Goal: Task Accomplishment & Management: Use online tool/utility

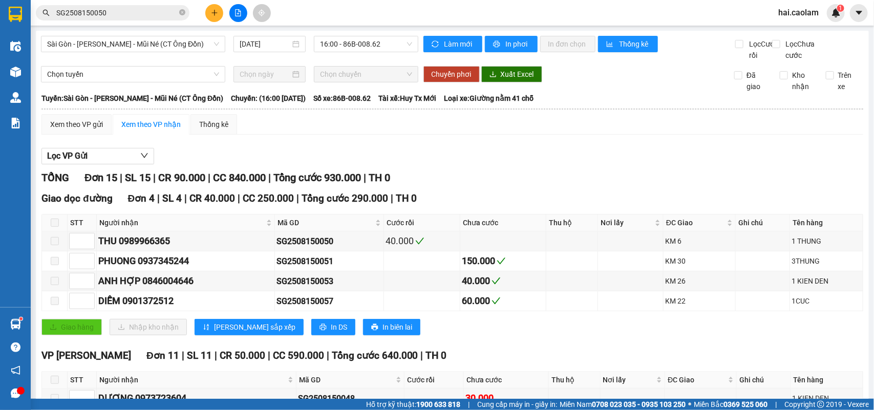
scroll to position [280, 0]
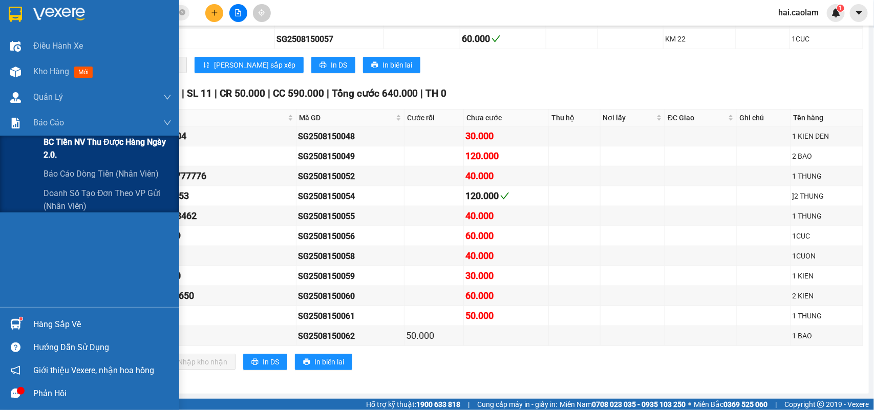
click at [119, 152] on span "BC Tiền NV thu được hàng ngày 2.0." at bounding box center [107, 149] width 128 height 26
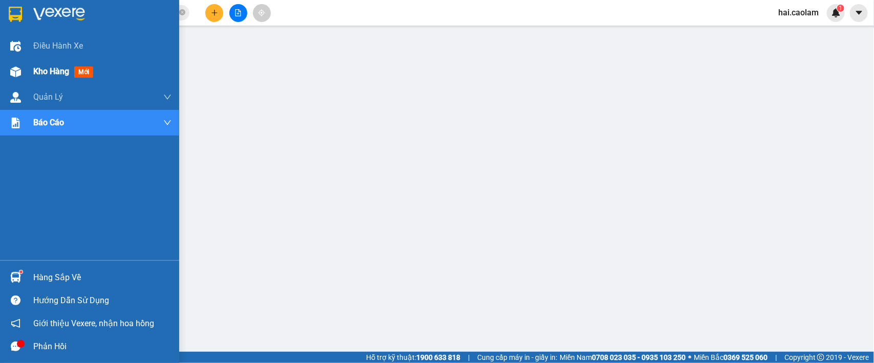
click at [16, 77] on img at bounding box center [15, 72] width 11 height 11
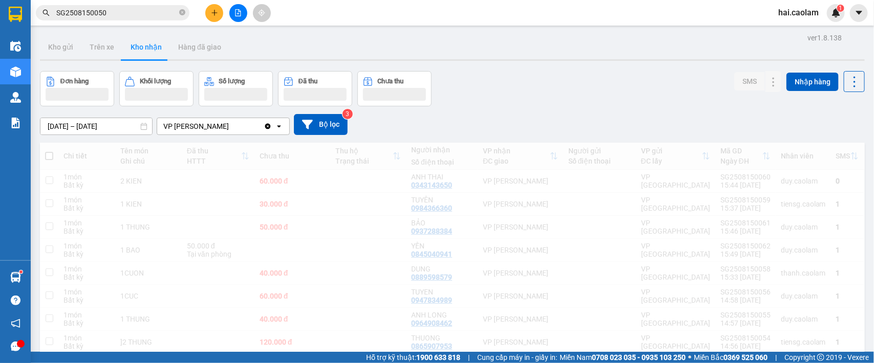
click at [333, 17] on div "Kết quả tìm kiếm ( 1 ) Bộ lọc Gửi 3 ngày gần nhất Mã ĐH Trạng thái Món hàng Thu…" at bounding box center [437, 13] width 874 height 26
click at [182, 12] on icon "close-circle" at bounding box center [182, 12] width 6 height 6
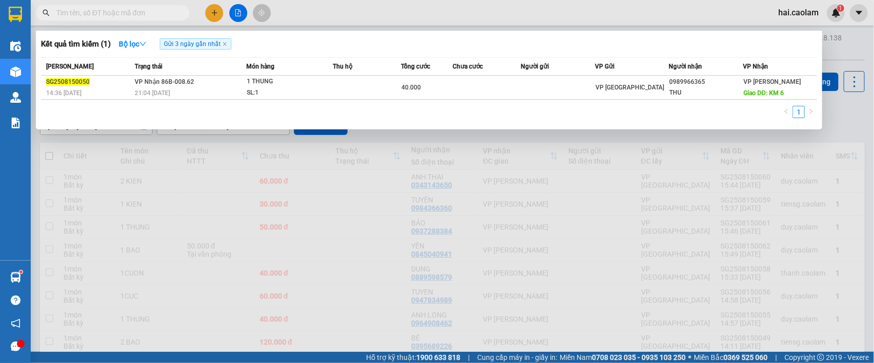
click at [141, 15] on input "text" at bounding box center [116, 12] width 121 height 11
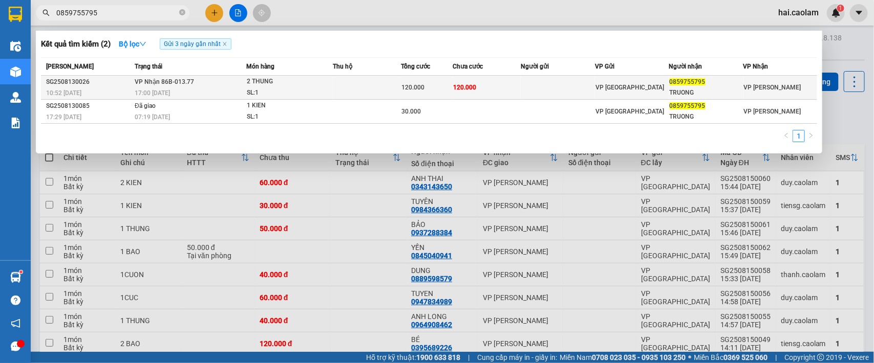
type input "0859755795"
click at [551, 93] on td at bounding box center [557, 88] width 74 height 24
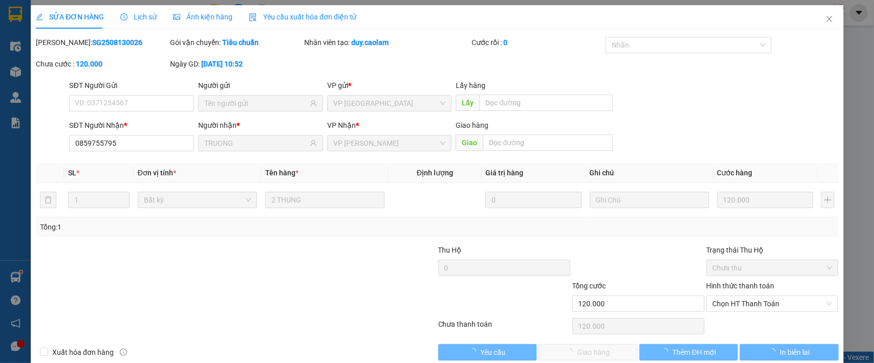
type input "0859755795"
type input "TRUONG"
type input "120.000"
click at [743, 305] on span "Chọn HT Thanh Toán" at bounding box center [772, 303] width 120 height 15
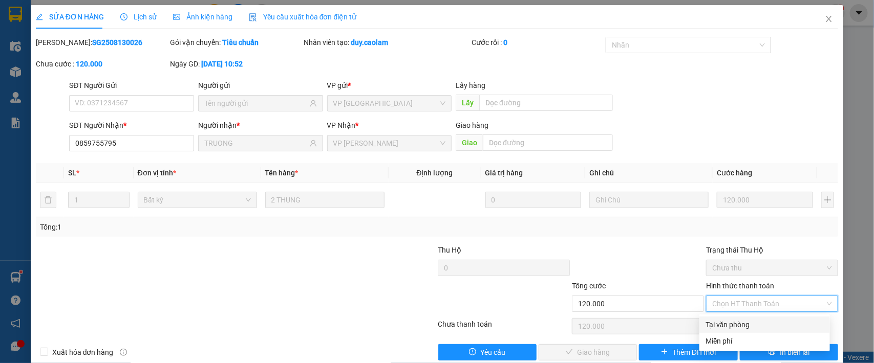
click at [722, 324] on div "Tại văn phòng" at bounding box center [764, 324] width 118 height 11
type input "0"
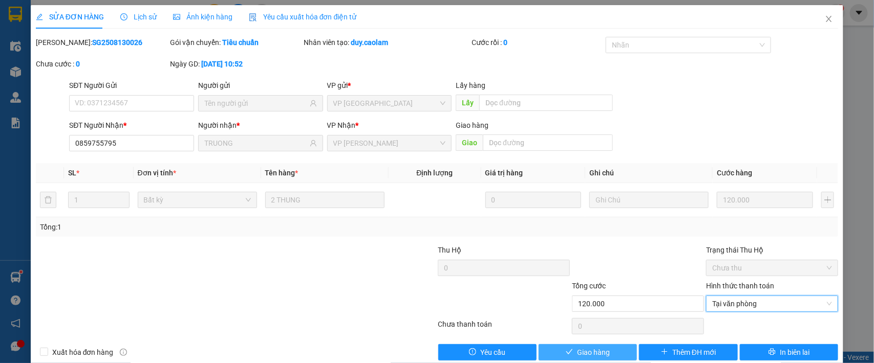
click at [589, 353] on span "Giao hàng" at bounding box center [593, 352] width 33 height 11
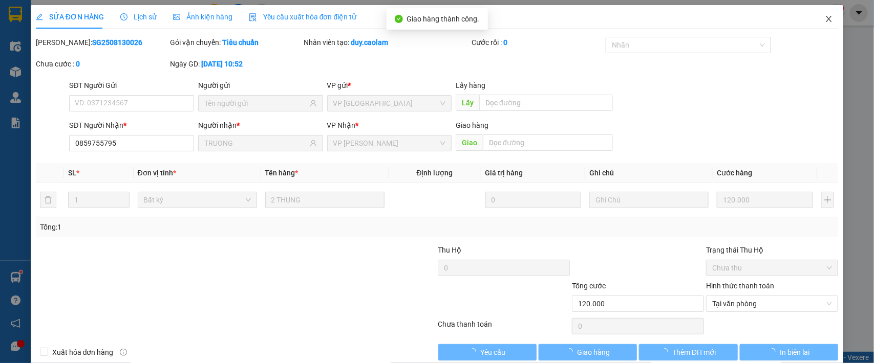
click at [819, 24] on span "Close" at bounding box center [828, 19] width 29 height 29
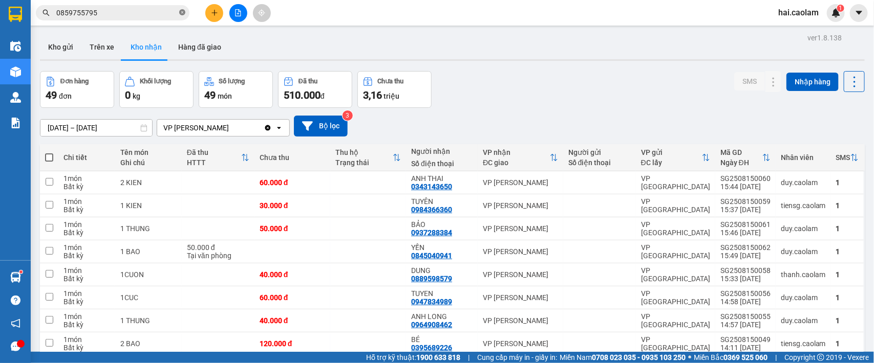
click at [180, 11] on icon "close-circle" at bounding box center [182, 12] width 6 height 6
click at [136, 14] on input "text" at bounding box center [116, 12] width 121 height 11
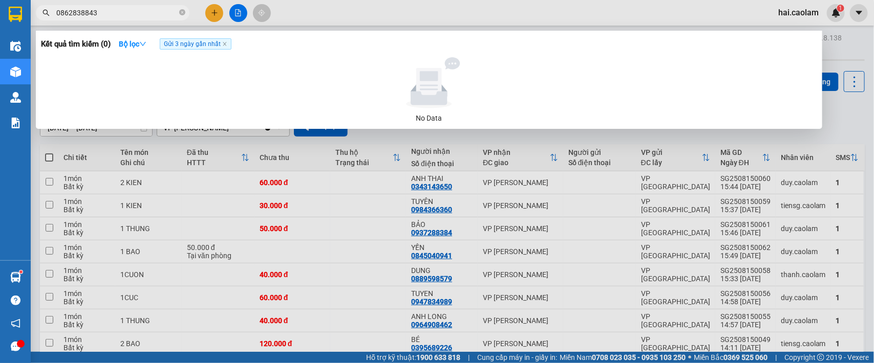
drag, startPoint x: 145, startPoint y: 13, endPoint x: 7, endPoint y: 22, distance: 138.4
click at [7, 22] on section "Kết quả tìm kiếm ( 0 ) Bộ lọc Gửi 3 ngày gần nhất No Data 0862838843 hai.caolam…" at bounding box center [437, 181] width 874 height 363
type input "0862838843"
click at [228, 47] on span "Gửi 3 ngày gần nhất" at bounding box center [196, 43] width 72 height 11
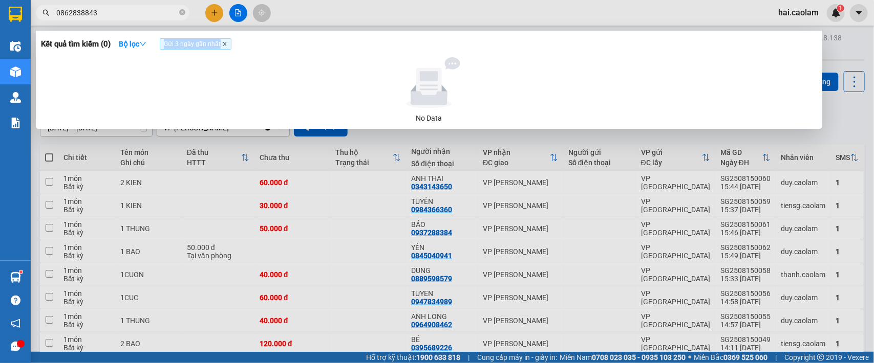
click at [227, 47] on icon "close" at bounding box center [224, 43] width 5 height 5
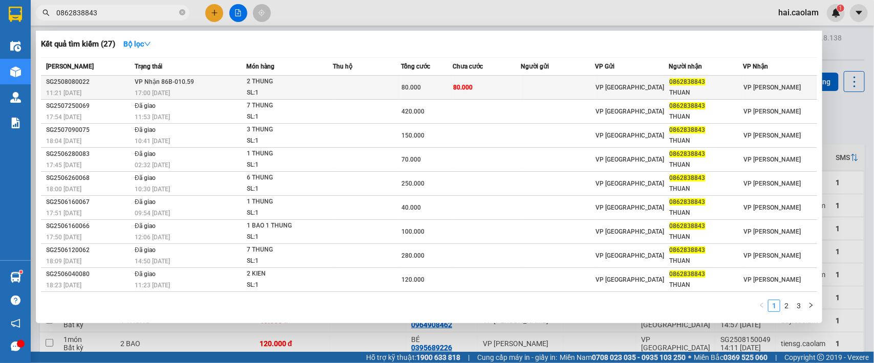
click at [465, 84] on span "80.000" at bounding box center [462, 87] width 19 height 7
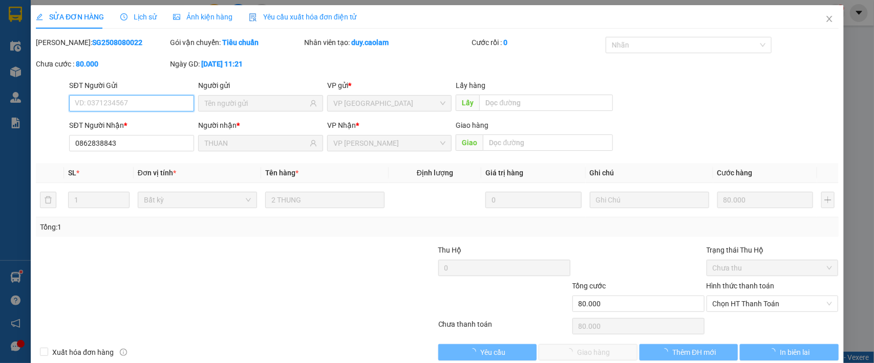
type input "0862838843"
type input "THUAN"
type input "80.000"
click at [730, 307] on div "SỬA ĐƠN HÀNG Lịch sử Ảnh kiện hàng Yêu cầu xuất hóa đơn điện tử Total Paid Fee …" at bounding box center [437, 181] width 874 height 363
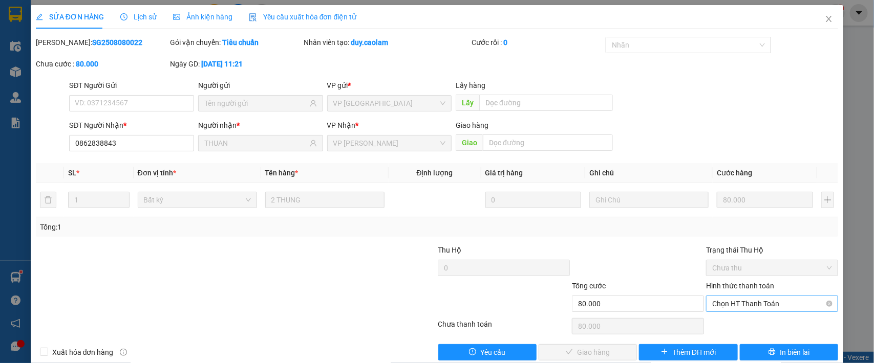
click at [725, 308] on span "Chọn HT Thanh Toán" at bounding box center [772, 303] width 120 height 15
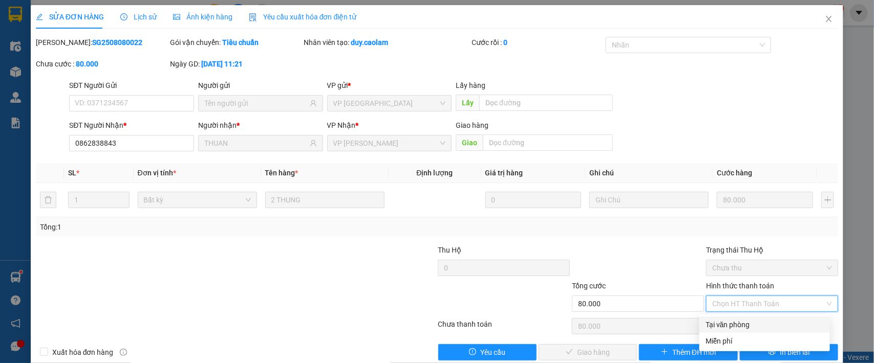
click at [727, 323] on div "Tại văn phòng" at bounding box center [764, 324] width 118 height 11
type input "0"
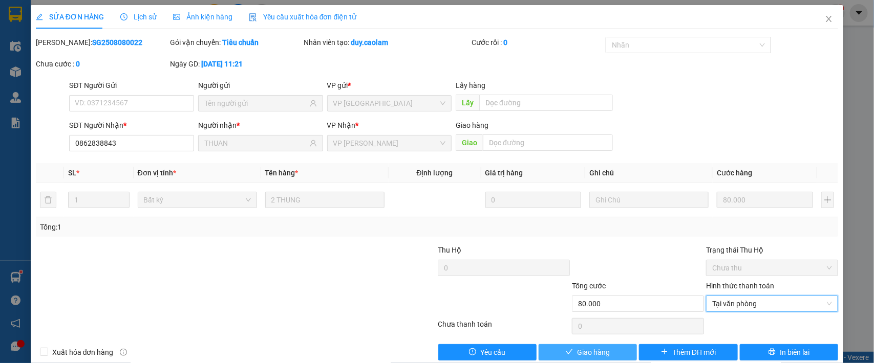
click at [582, 346] on button "Giao hàng" at bounding box center [587, 352] width 98 height 16
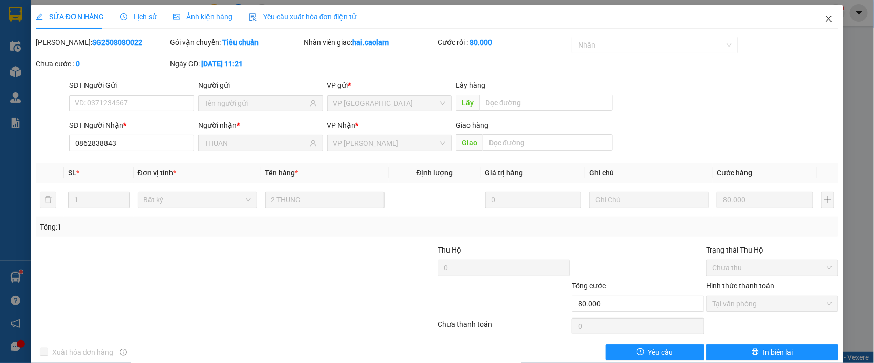
click at [824, 16] on icon "close" at bounding box center [828, 19] width 8 height 8
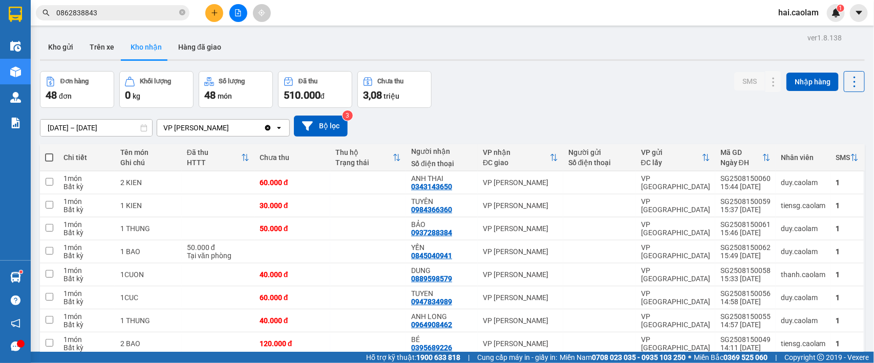
click at [533, 105] on div "Đơn hàng 48 đơn Khối lượng 0 kg Số lượng 48 món Đã thu 510.000 đ Chưa thu 3,08 …" at bounding box center [452, 89] width 824 height 37
click at [68, 41] on button "Kho gửi" at bounding box center [60, 47] width 41 height 25
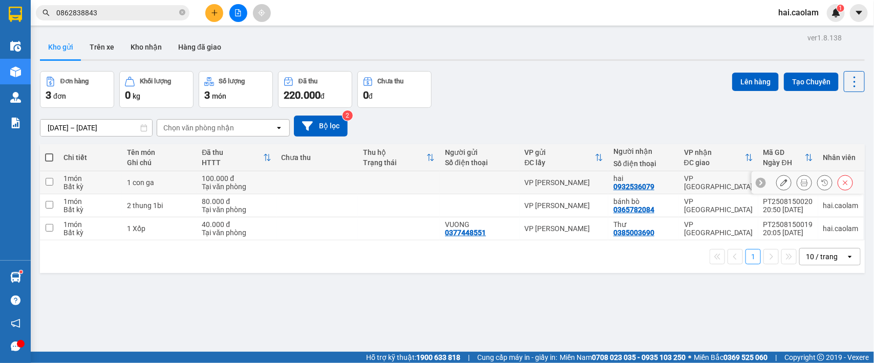
click at [800, 185] on icon at bounding box center [803, 182] width 7 height 7
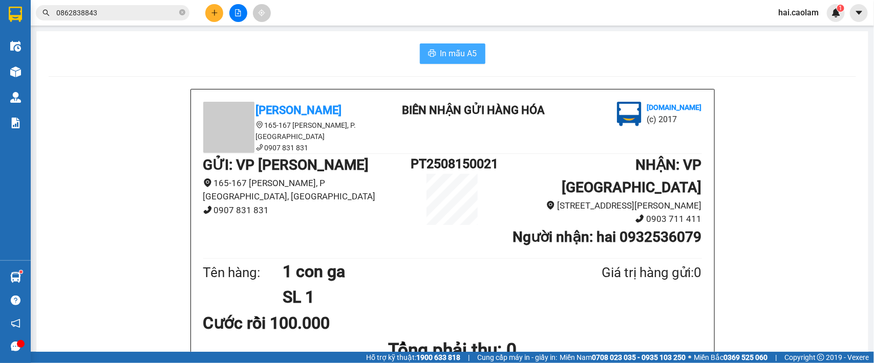
click at [429, 54] on icon "printer" at bounding box center [432, 53] width 8 height 8
click at [236, 14] on icon "file-add" at bounding box center [237, 12] width 7 height 7
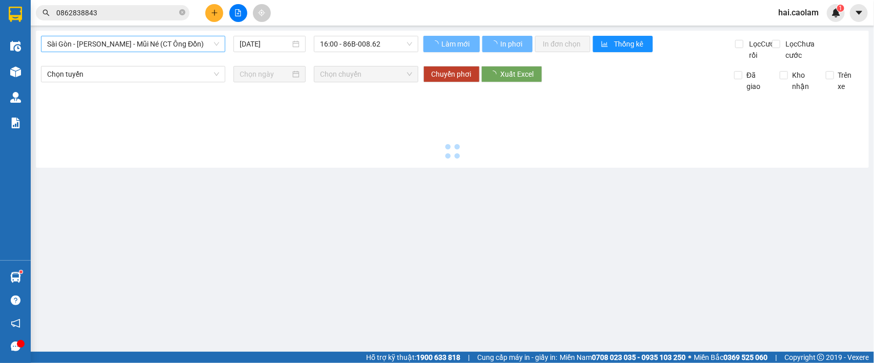
click at [163, 41] on span "Sài Gòn - [PERSON_NAME] - Mũi Né (CT Ông Đồn)" at bounding box center [133, 43] width 172 height 15
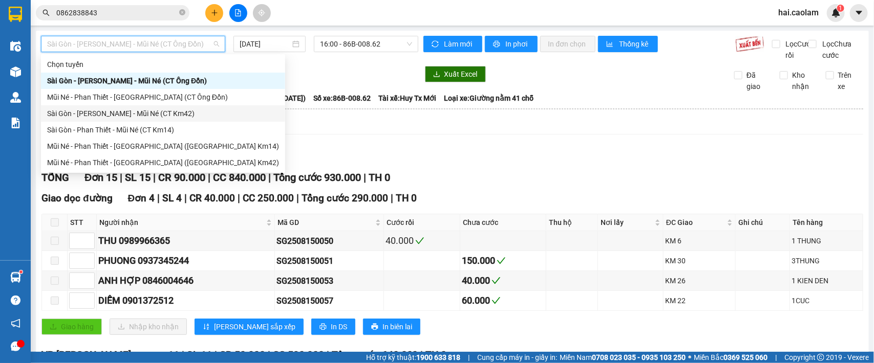
click at [187, 111] on div "Sài Gòn - [PERSON_NAME] - Mũi Né (CT Km42)" at bounding box center [163, 113] width 232 height 11
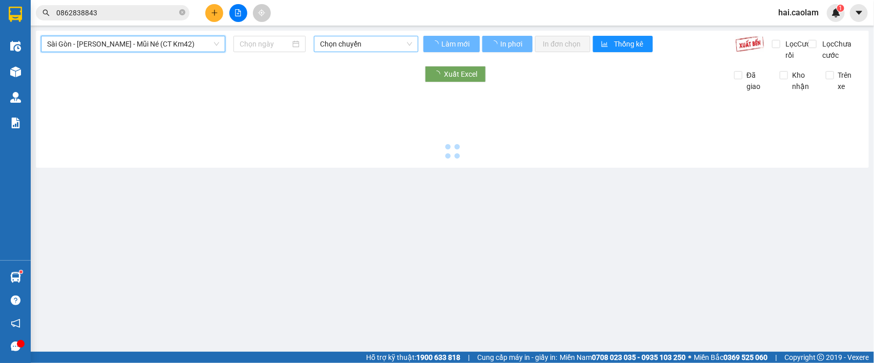
click at [375, 36] on span "Chọn chuyến" at bounding box center [366, 43] width 92 height 15
type input "[DATE]"
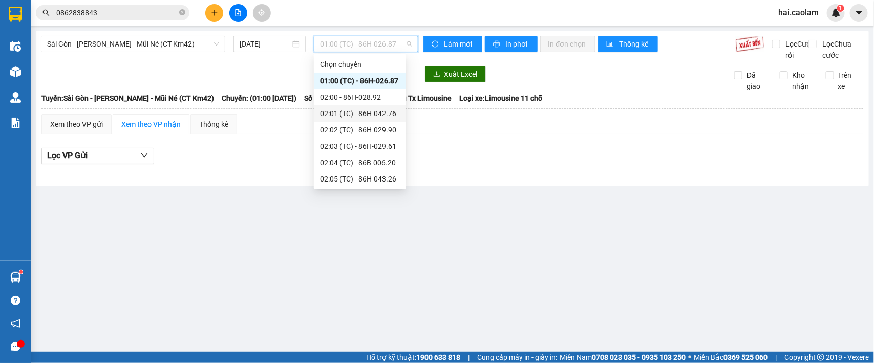
scroll to position [246, 0]
click at [385, 146] on div "18:00 - 86H-043.41" at bounding box center [360, 146] width 80 height 11
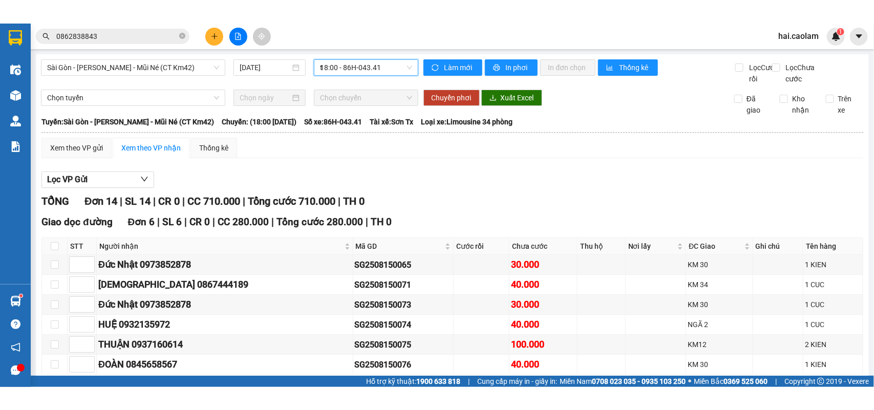
scroll to position [49, 0]
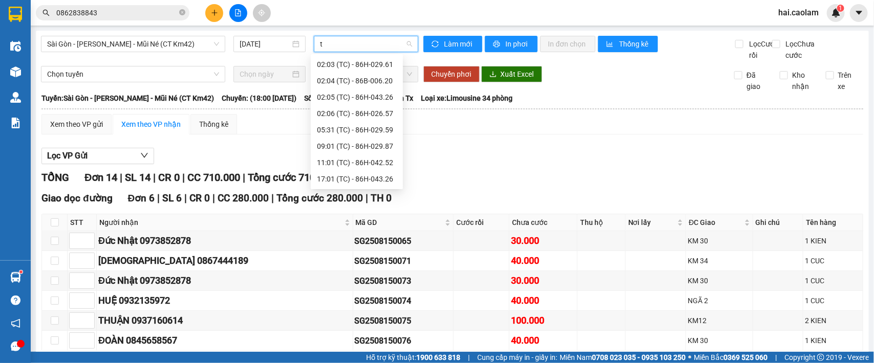
type input "t"
click at [164, 14] on input "0862838843" at bounding box center [116, 12] width 121 height 11
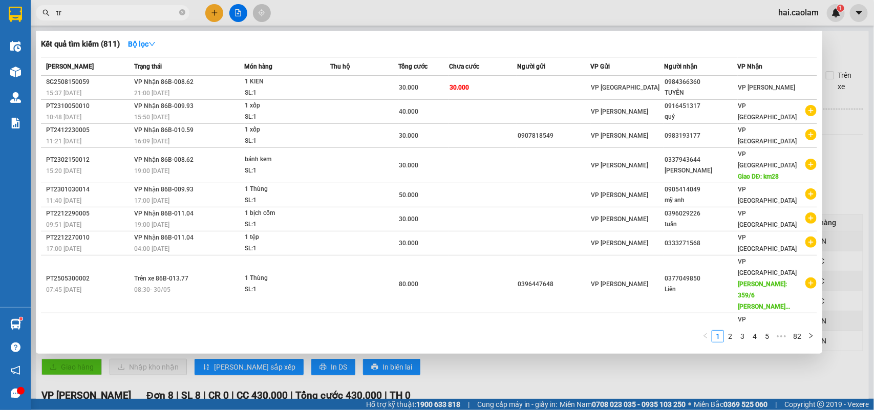
drag, startPoint x: 146, startPoint y: 22, endPoint x: 143, endPoint y: 14, distance: 8.1
click at [144, 21] on div at bounding box center [437, 205] width 874 height 410
click at [143, 14] on input "tr" at bounding box center [116, 12] width 121 height 11
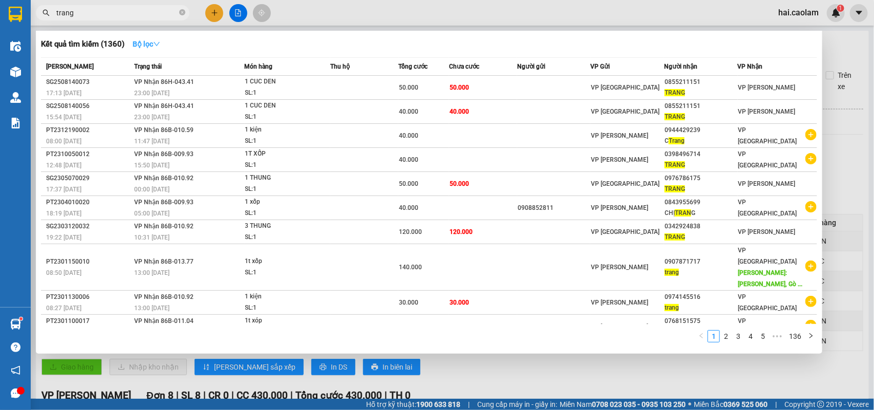
type input "trang"
click at [154, 44] on strong "Bộ lọc" at bounding box center [147, 44] width 28 height 8
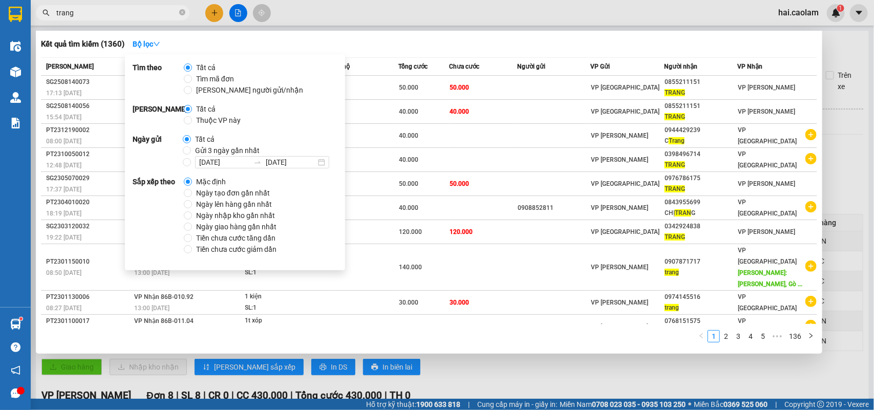
click at [243, 151] on span "Gửi 3 ngày gần nhất" at bounding box center [227, 150] width 73 height 11
click at [191, 151] on input "Gửi 3 ngày gần nhất" at bounding box center [187, 150] width 8 height 8
radio input "true"
radio input "false"
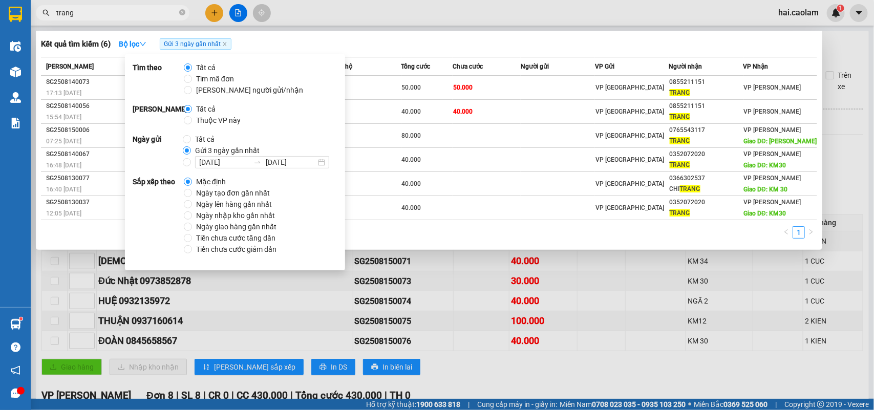
click at [544, 33] on div "Kết quả tìm kiếm ( 6 ) Bộ lọc Gửi 3 ngày gần nhất Mã ĐH Trạng thái Món hàng Thu…" at bounding box center [429, 140] width 786 height 219
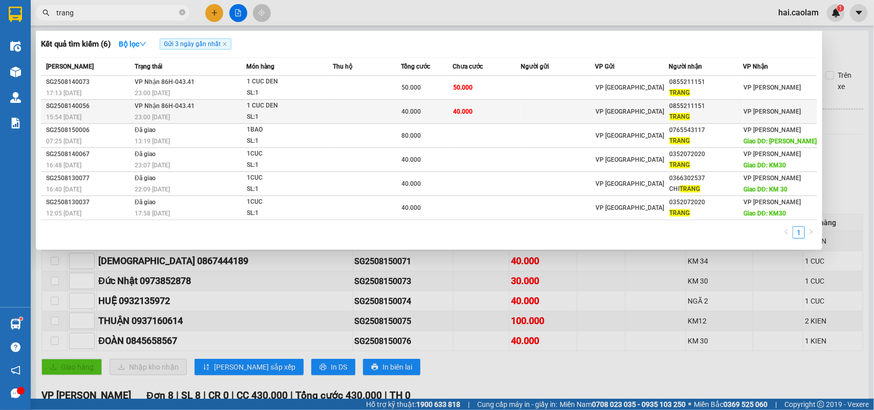
click at [485, 109] on td "40.000" at bounding box center [486, 112] width 69 height 24
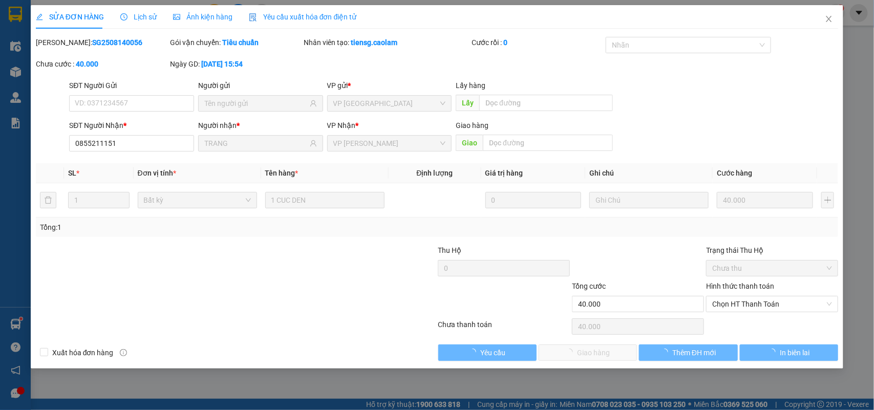
type input "0855211151"
type input "TRANG"
type input "40.000"
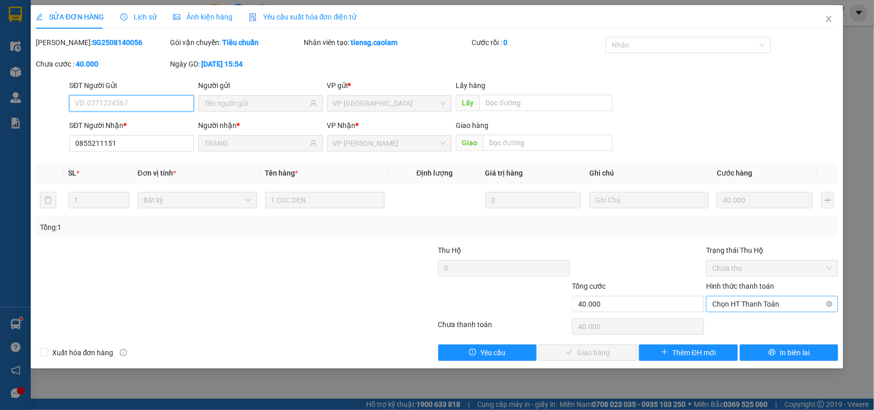
click at [750, 311] on span "Chọn HT Thanh Toán" at bounding box center [772, 303] width 120 height 15
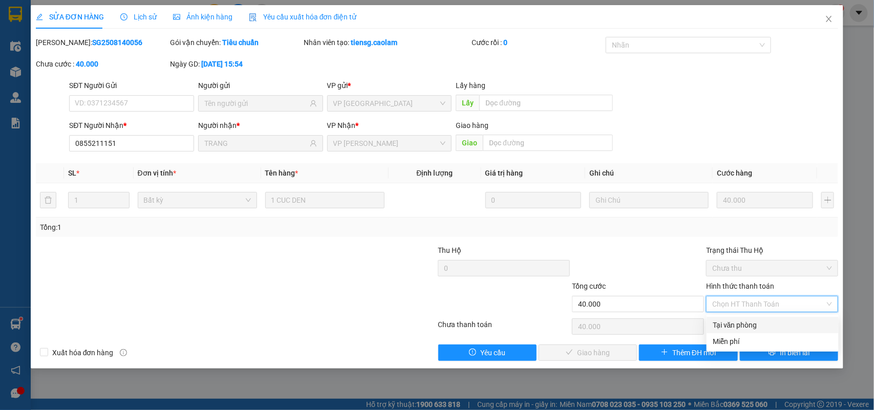
click at [769, 328] on div "Tại văn phòng" at bounding box center [772, 324] width 120 height 11
type input "0"
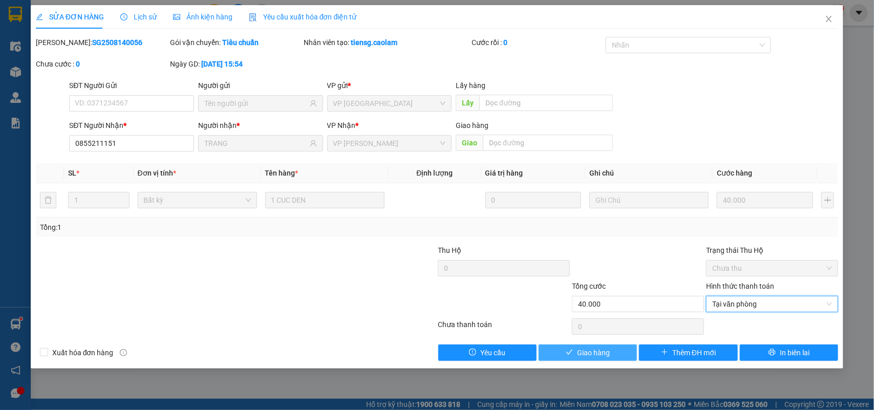
click at [598, 348] on span "Giao hàng" at bounding box center [593, 352] width 33 height 11
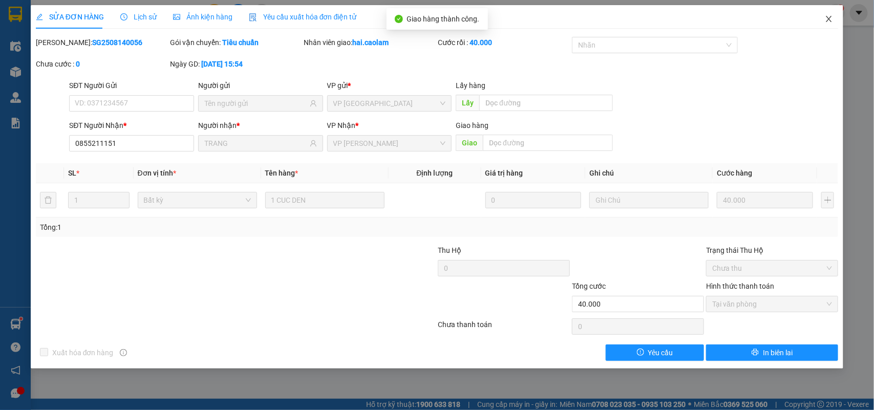
click at [831, 23] on icon "close" at bounding box center [828, 19] width 8 height 8
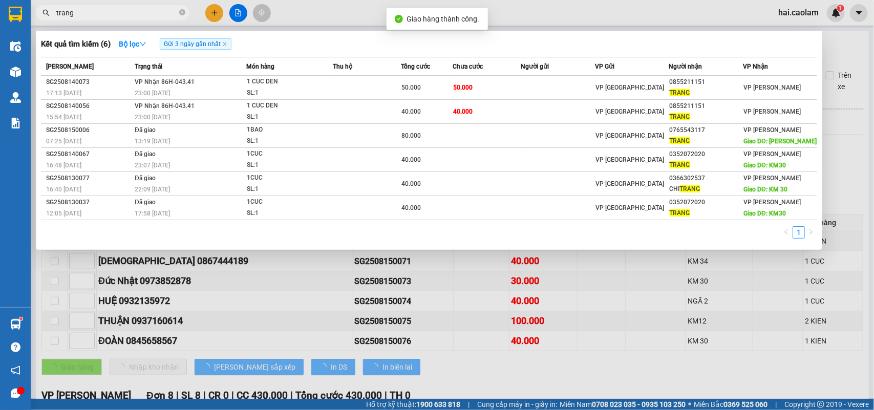
click at [141, 8] on input "trang" at bounding box center [116, 12] width 121 height 11
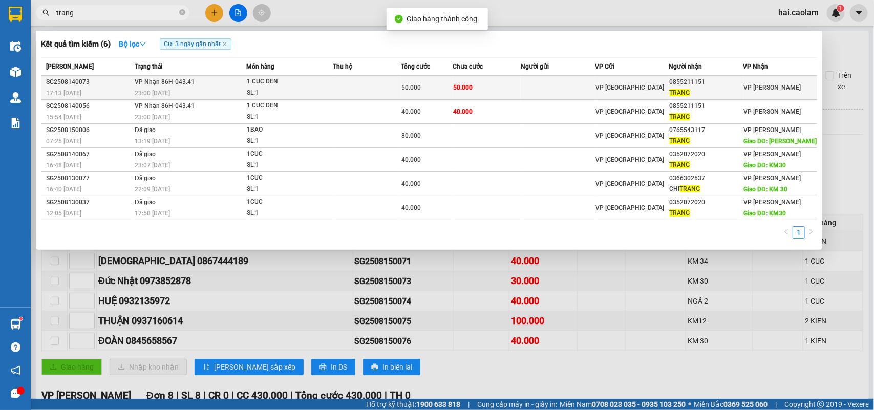
click at [499, 86] on td "50.000" at bounding box center [486, 88] width 69 height 24
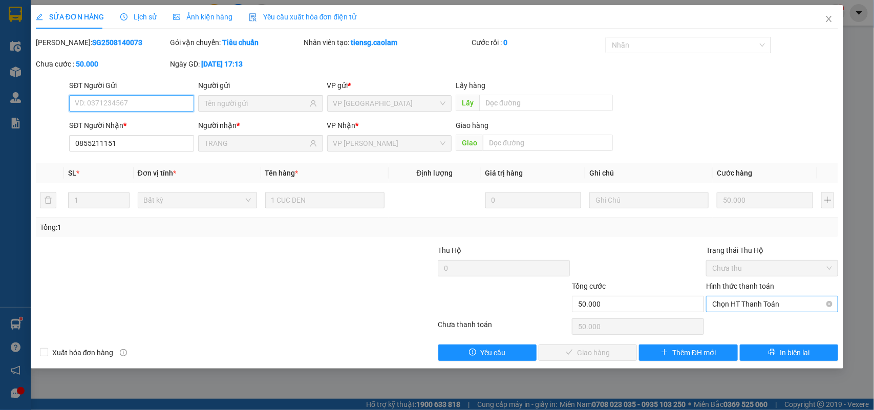
click at [773, 303] on span "Chọn HT Thanh Toán" at bounding box center [772, 303] width 120 height 15
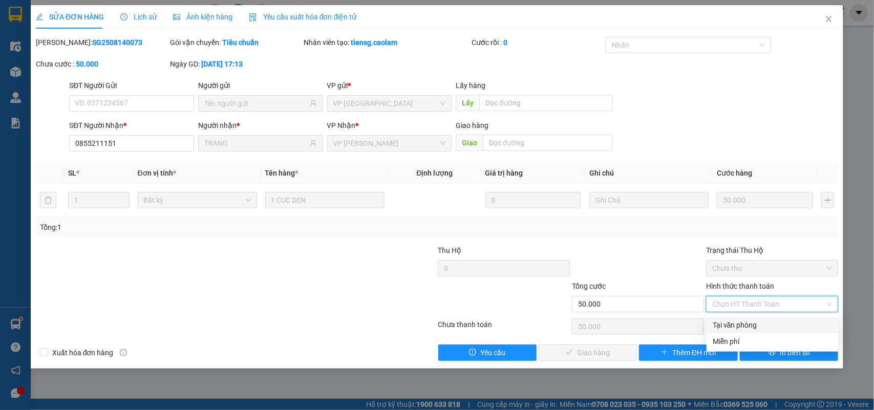
click at [760, 322] on div "Tại văn phòng" at bounding box center [772, 324] width 120 height 11
type input "0"
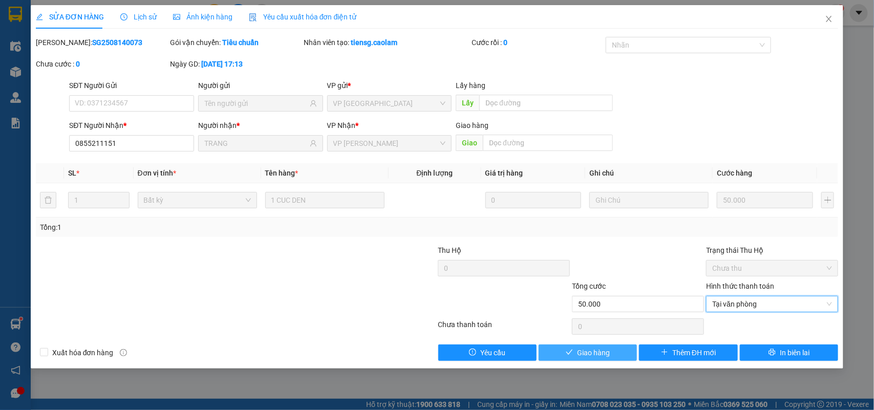
click at [599, 350] on span "Giao hàng" at bounding box center [593, 352] width 33 height 11
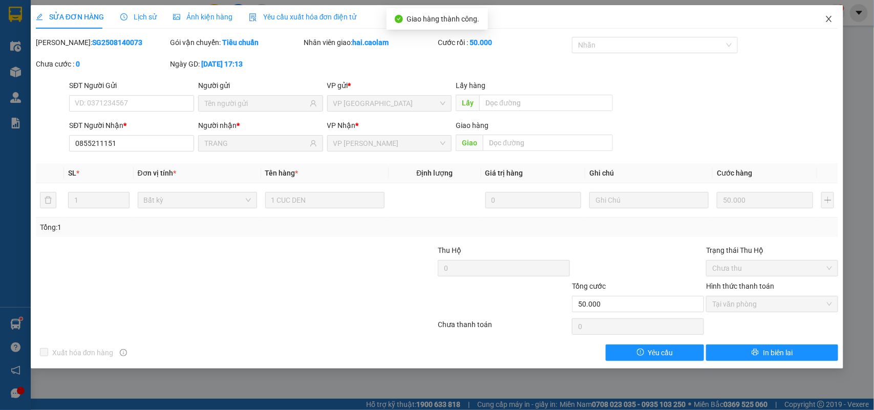
click at [828, 21] on icon "close" at bounding box center [828, 19] width 8 height 8
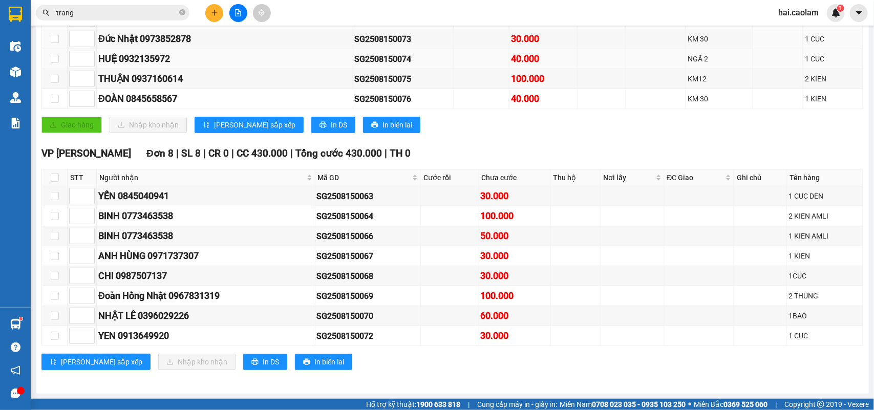
scroll to position [170, 0]
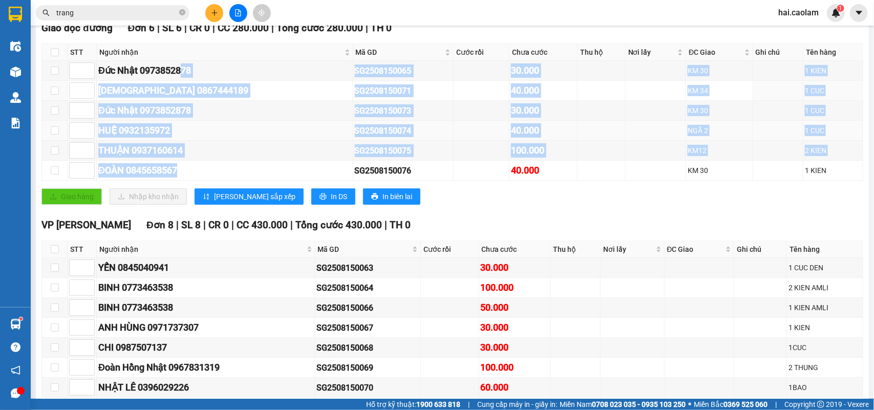
drag, startPoint x: 195, startPoint y: 177, endPoint x: 244, endPoint y: 145, distance: 58.1
click at [188, 82] on tbody "Đức Nhật 0973852878 SG2508150065 30.000 KM 30 1 KIEN PHÚC 0867444189 SG25081500…" at bounding box center [452, 121] width 821 height 120
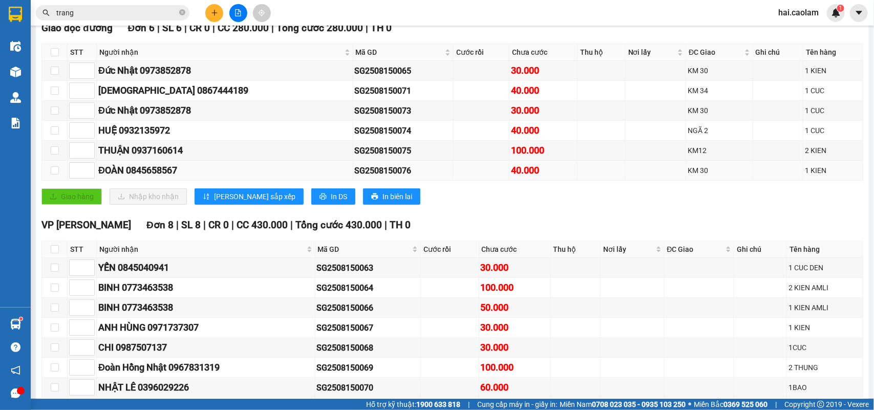
click at [453, 181] on td at bounding box center [480, 171] width 55 height 20
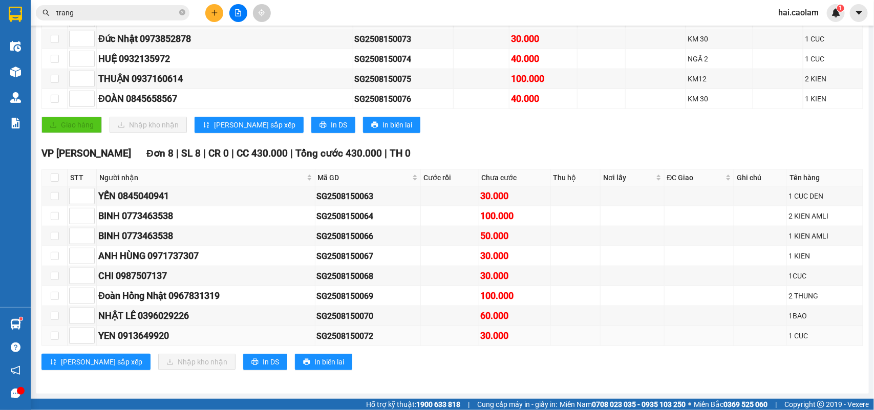
click at [132, 334] on div "YEN 0913649920" at bounding box center [205, 336] width 215 height 14
click at [136, 306] on td "NHẬT LÊ 0396029226" at bounding box center [206, 316] width 219 height 20
drag, startPoint x: 121, startPoint y: 333, endPoint x: 144, endPoint y: 333, distance: 22.5
click at [144, 333] on div "YEN 0913649920" at bounding box center [205, 336] width 215 height 14
drag, startPoint x: 197, startPoint y: 313, endPoint x: 155, endPoint y: 310, distance: 42.1
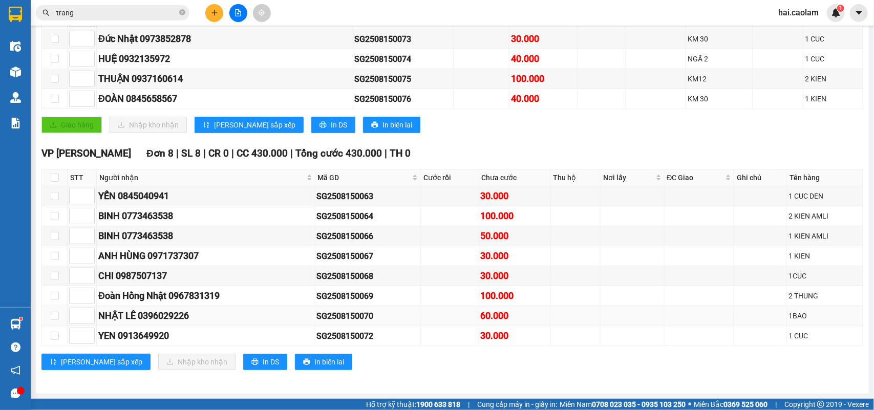
click at [155, 310] on div "NHẬT LÊ 0396029226" at bounding box center [205, 316] width 215 height 14
drag, startPoint x: 231, startPoint y: 281, endPoint x: 194, endPoint y: 286, distance: 37.1
click at [194, 286] on tbody "YẾN 0845040941 SG2508150063 30.000 1 CUC DEN BINH 0773463538 SG2508150064 100.0…" at bounding box center [452, 266] width 821 height 160
drag, startPoint x: 180, startPoint y: 271, endPoint x: 195, endPoint y: 258, distance: 20.4
click at [180, 271] on div "CHI 0987507137" at bounding box center [205, 276] width 215 height 14
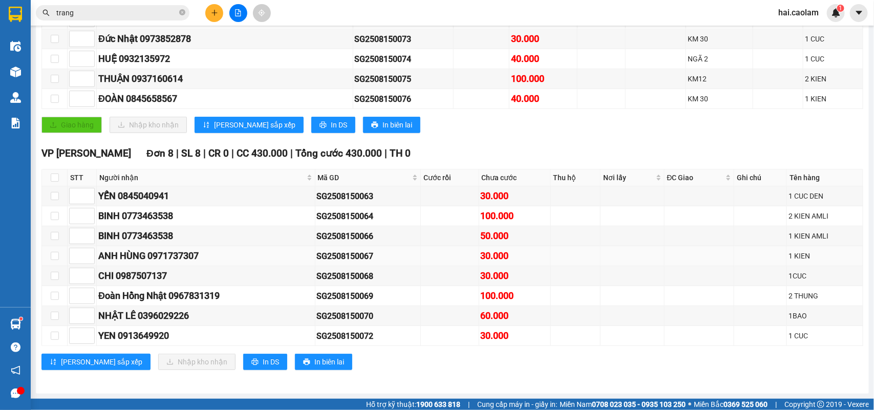
drag, startPoint x: 203, startPoint y: 248, endPoint x: 195, endPoint y: 248, distance: 7.7
click at [201, 249] on div "ANH HÙNG 0971737307" at bounding box center [205, 256] width 215 height 14
click at [114, 7] on input "trang" at bounding box center [116, 12] width 121 height 11
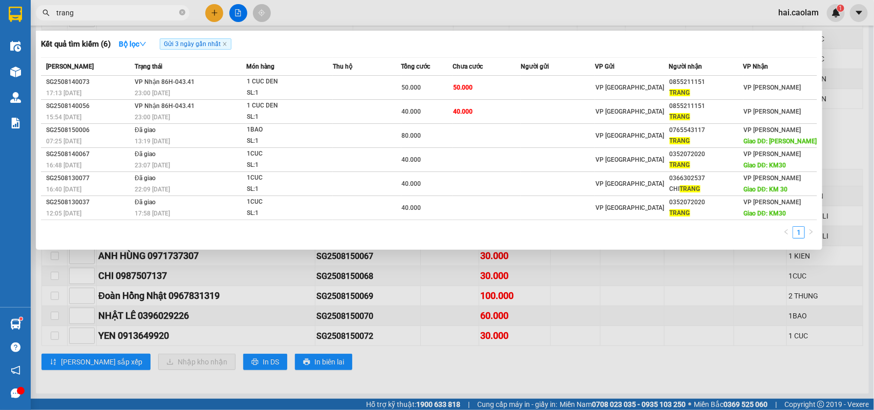
drag, startPoint x: 339, startPoint y: 13, endPoint x: 340, endPoint y: 29, distance: 15.4
click at [340, 13] on div at bounding box center [437, 205] width 874 height 410
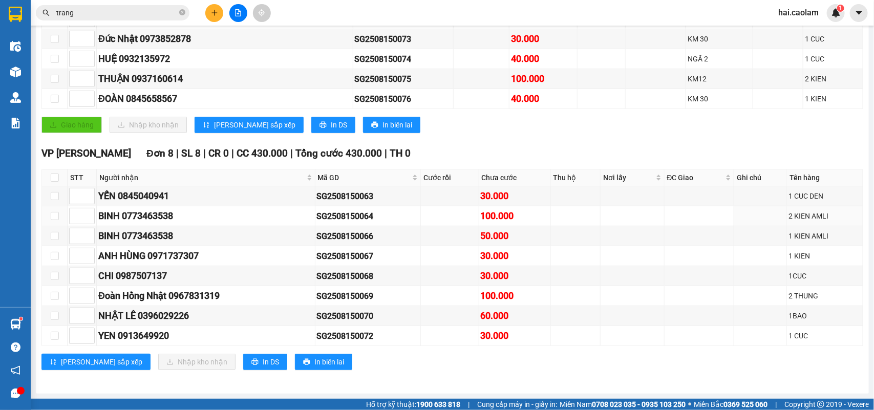
scroll to position [4, 0]
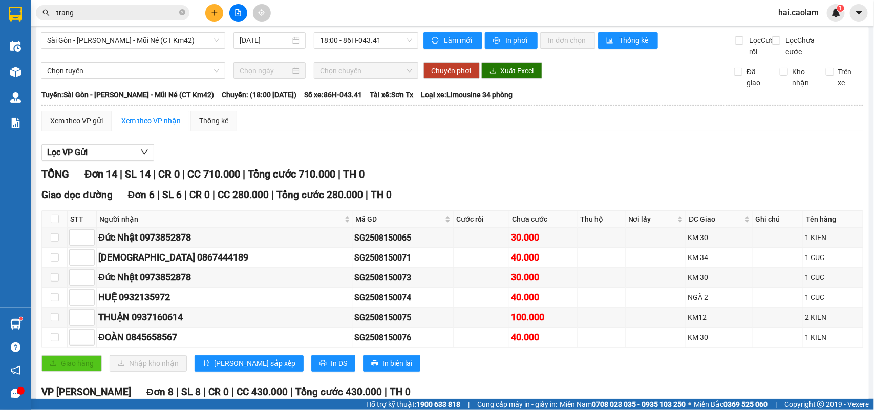
click at [49, 228] on th at bounding box center [55, 219] width 26 height 17
click at [52, 223] on input "checkbox" at bounding box center [55, 219] width 8 height 8
checkbox input "true"
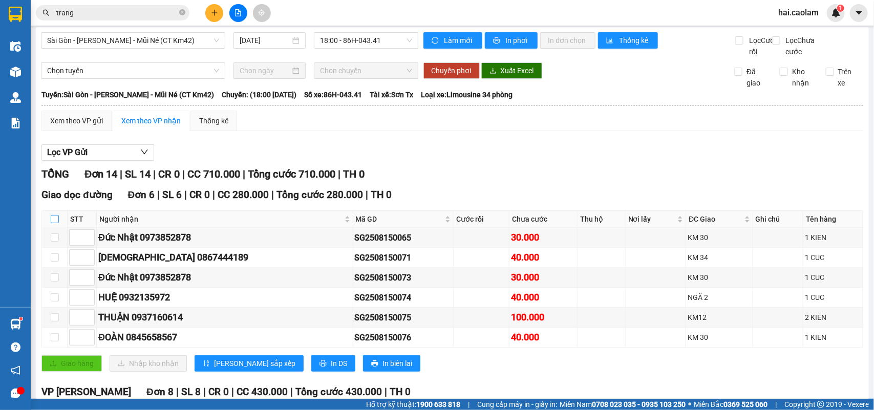
checkbox input "true"
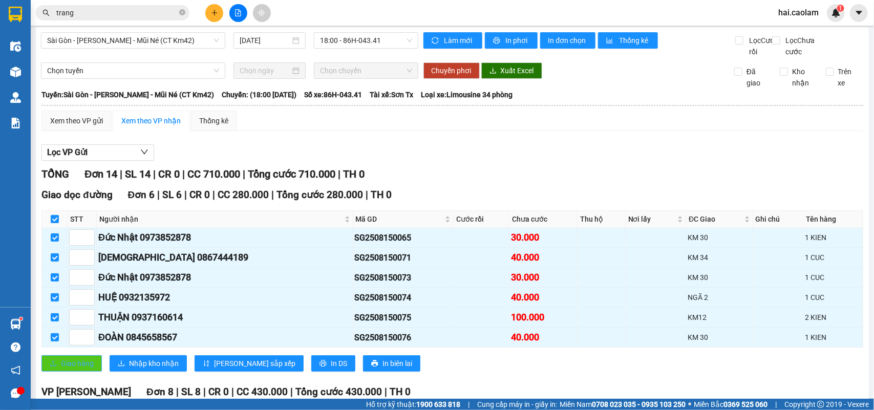
scroll to position [89, 0]
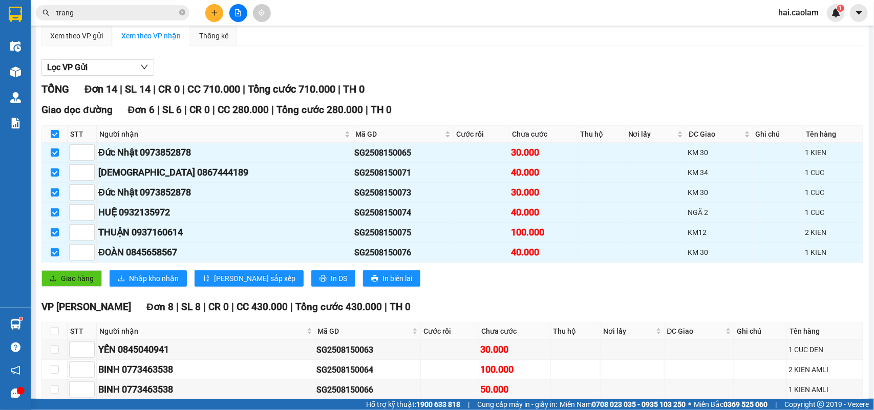
click at [78, 294] on div "[GEOGRAPHIC_DATA] dọc đường Đơn 6 | SL 6 | CR 0 | CC 280.000 | Tổng cước 280.00…" at bounding box center [451, 198] width 821 height 192
click at [82, 284] on span "Giao hàng" at bounding box center [77, 278] width 33 height 11
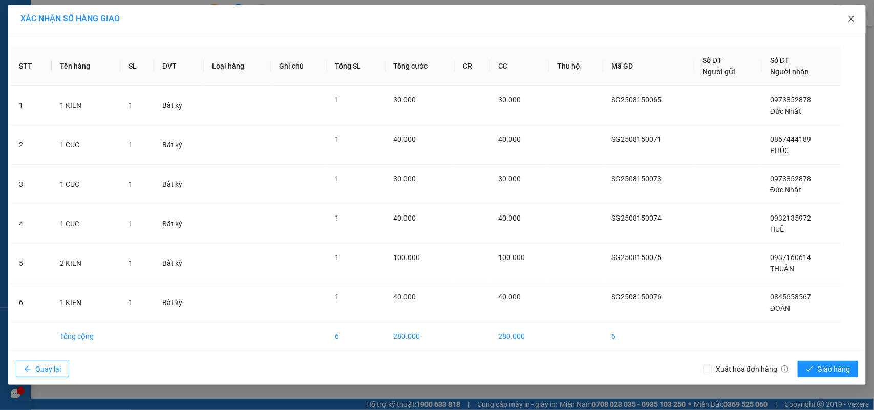
click at [841, 24] on span "Close" at bounding box center [851, 19] width 29 height 29
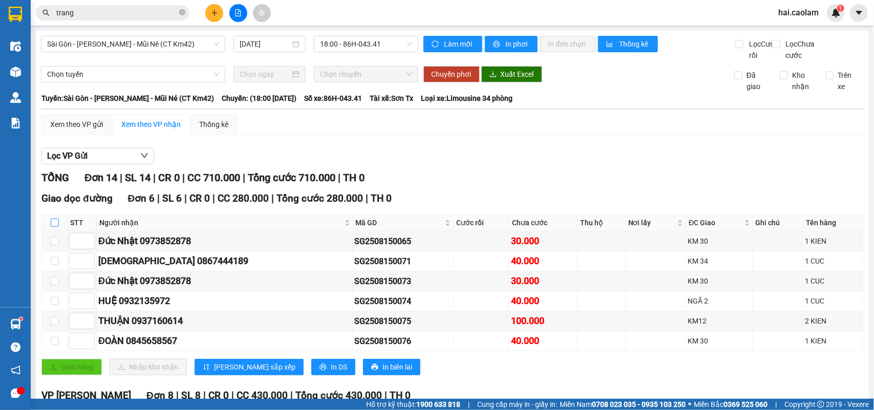
click at [56, 227] on input "checkbox" at bounding box center [55, 223] width 8 height 8
checkbox input "true"
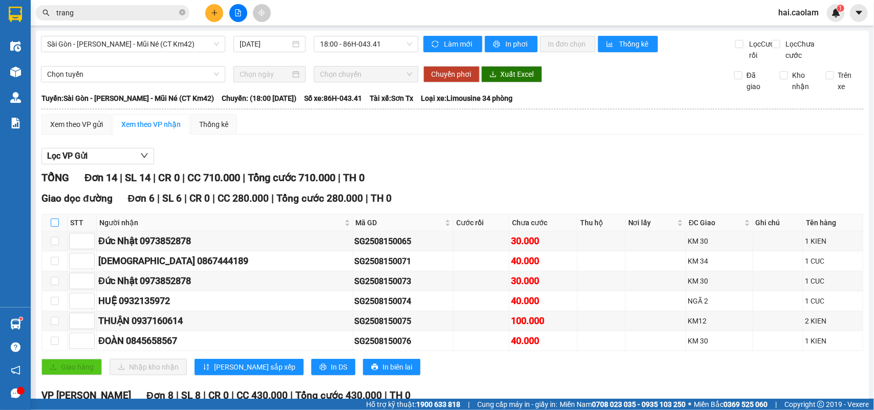
checkbox input "true"
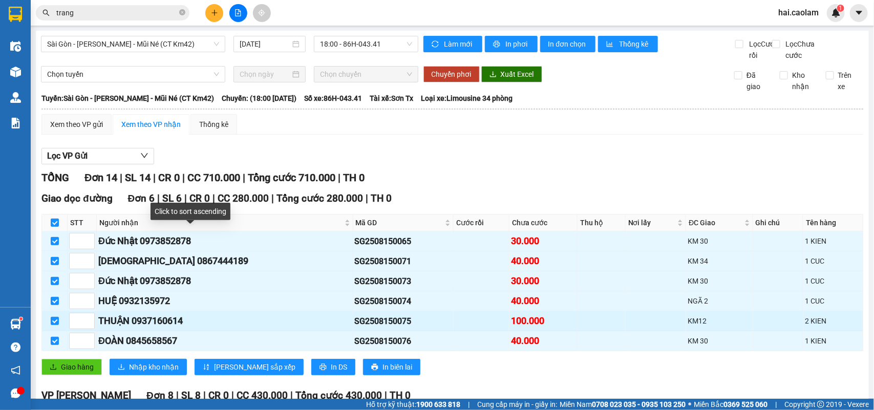
scroll to position [85, 0]
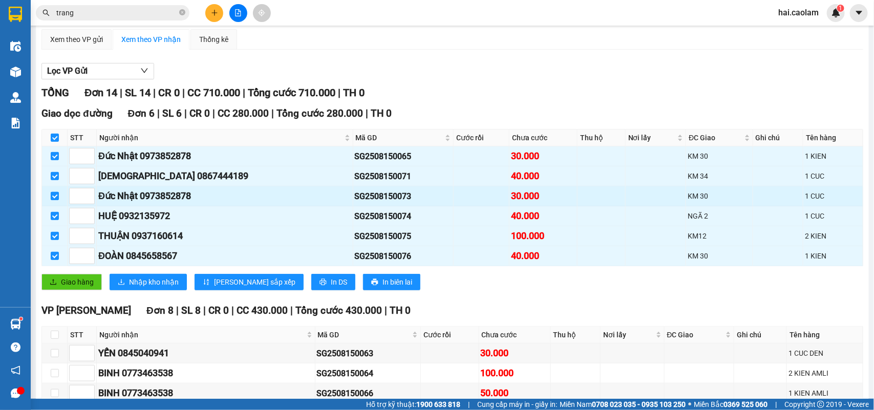
click at [57, 200] on input "checkbox" at bounding box center [55, 196] width 8 height 8
checkbox input "false"
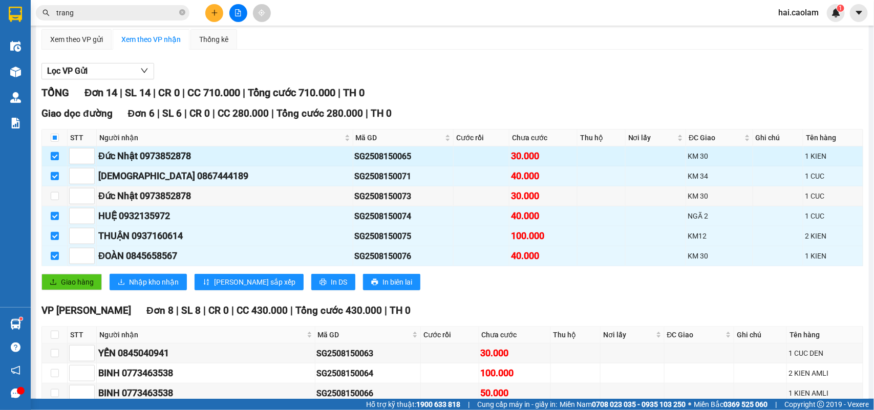
click at [56, 160] on input "checkbox" at bounding box center [55, 156] width 8 height 8
checkbox input "false"
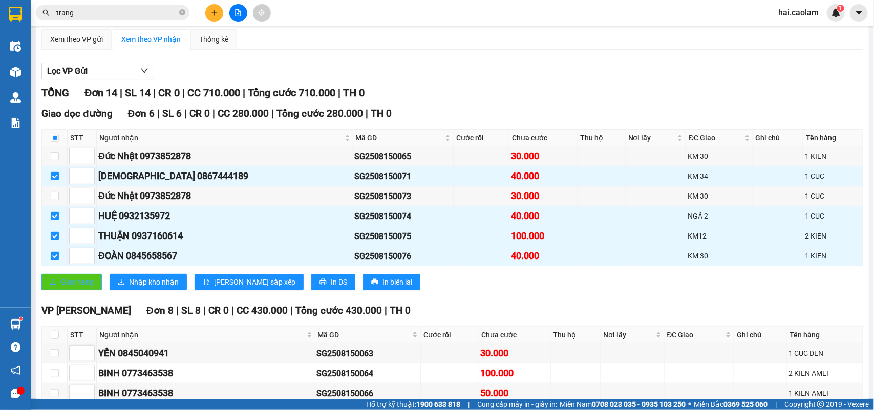
click at [80, 288] on span "Giao hàng" at bounding box center [77, 281] width 33 height 11
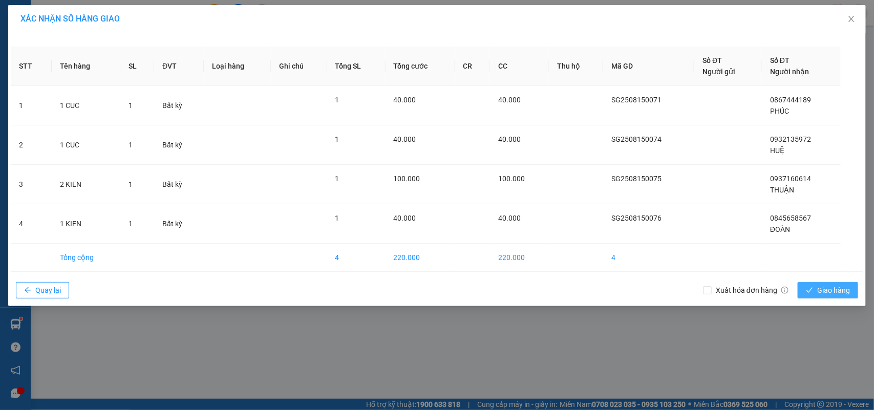
click at [837, 286] on span "Giao hàng" at bounding box center [833, 290] width 33 height 11
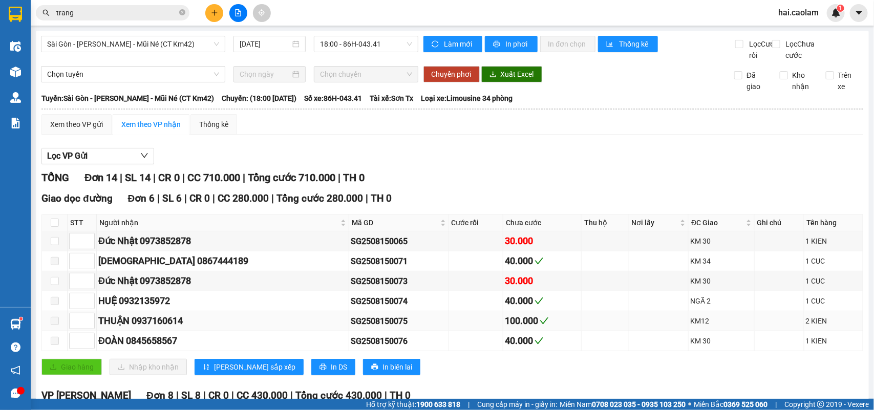
scroll to position [85, 0]
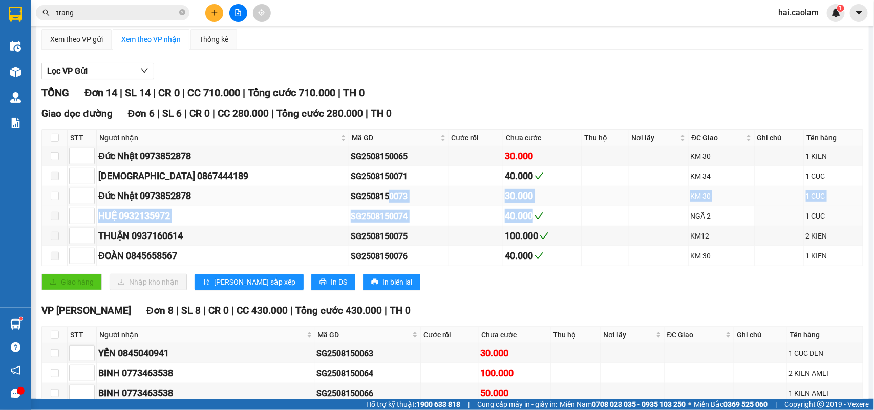
click at [314, 213] on tbody "Đức Nhật 0973852878 SG2508150065 30.000 KM 30 1 KIEN PHÚC 0867444189 SG25081500…" at bounding box center [452, 206] width 821 height 120
click at [374, 221] on td "SG2508150074" at bounding box center [398, 216] width 99 height 20
click at [503, 221] on td "40.000" at bounding box center [542, 216] width 78 height 20
drag, startPoint x: 474, startPoint y: 221, endPoint x: 246, endPoint y: 220, distance: 227.7
click at [245, 219] on tr "HUỆ 0932135972 SG2508150074 40.000 NGÃ 2 1 CUC" at bounding box center [452, 216] width 821 height 20
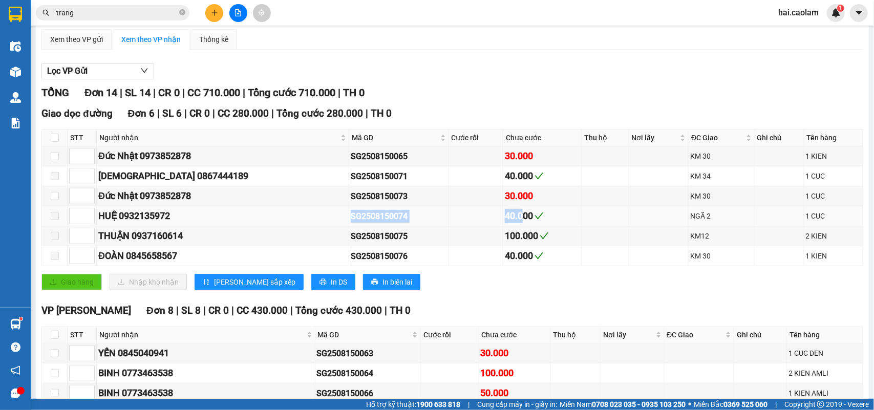
click at [269, 223] on div "HUỆ 0932135972" at bounding box center [222, 216] width 249 height 14
click at [503, 220] on td "40.000" at bounding box center [542, 216] width 78 height 20
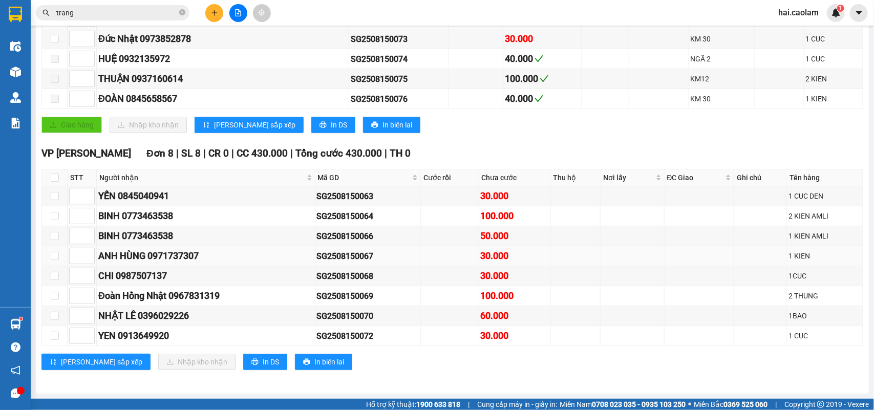
click at [484, 252] on tbody "YẾN 0845040941 SG2508150063 30.000 1 CUC DEN BINH 0773463538 SG2508150064 100.0…" at bounding box center [452, 266] width 821 height 160
click at [519, 257] on div "30.000" at bounding box center [515, 256] width 68 height 14
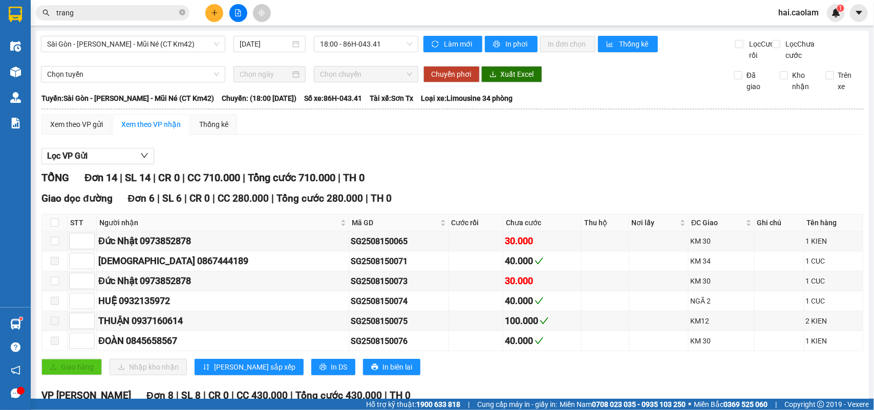
click at [150, 18] on input "trang" at bounding box center [116, 12] width 121 height 11
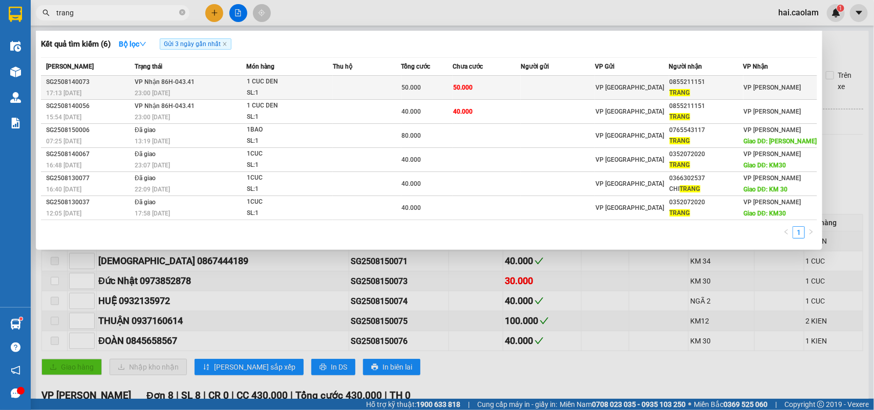
click at [437, 90] on div "50.000" at bounding box center [427, 87] width 50 height 11
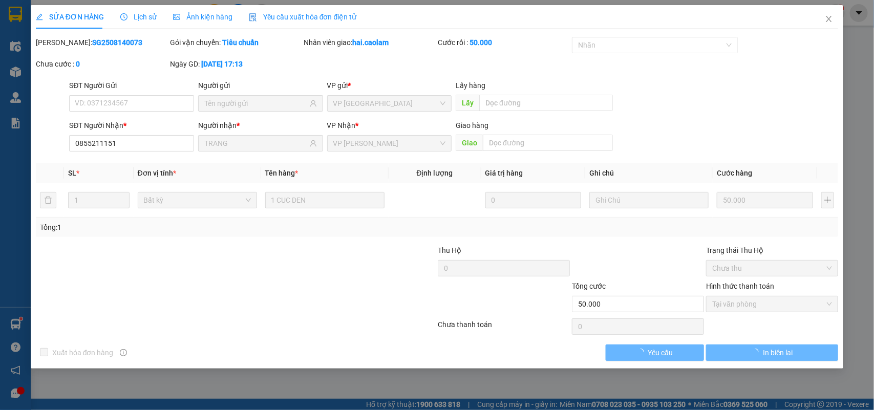
type input "0855211151"
type input "TRANG"
type input "50.000"
